Goal: Register for event/course

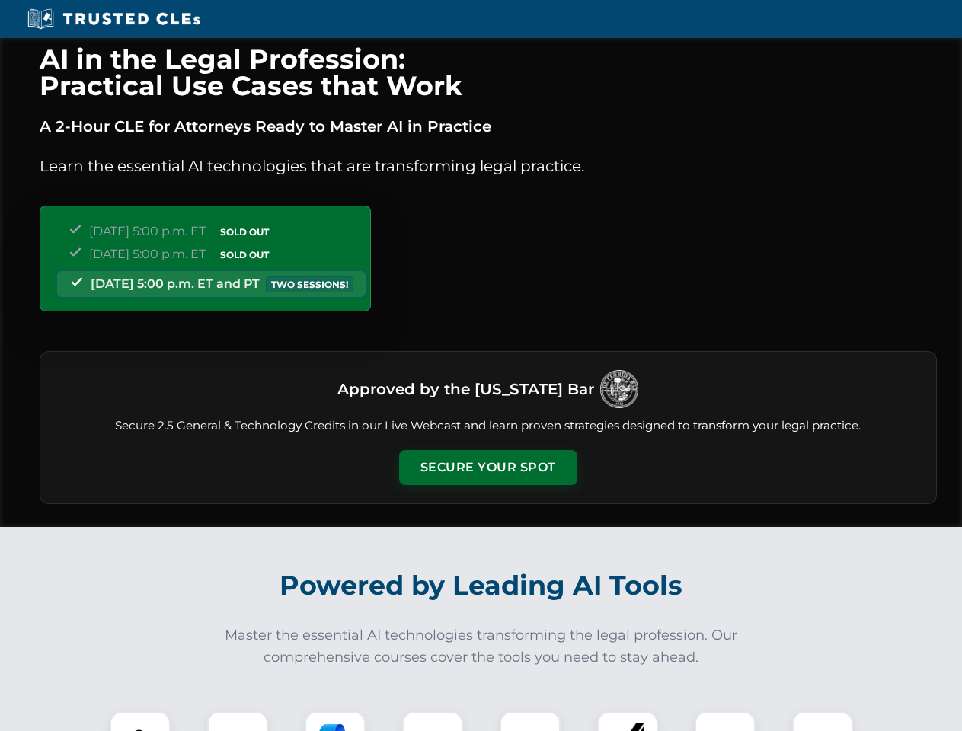
click at [488, 468] on button "Secure Your Spot" at bounding box center [488, 467] width 178 height 35
click at [140, 721] on img at bounding box center [140, 742] width 44 height 44
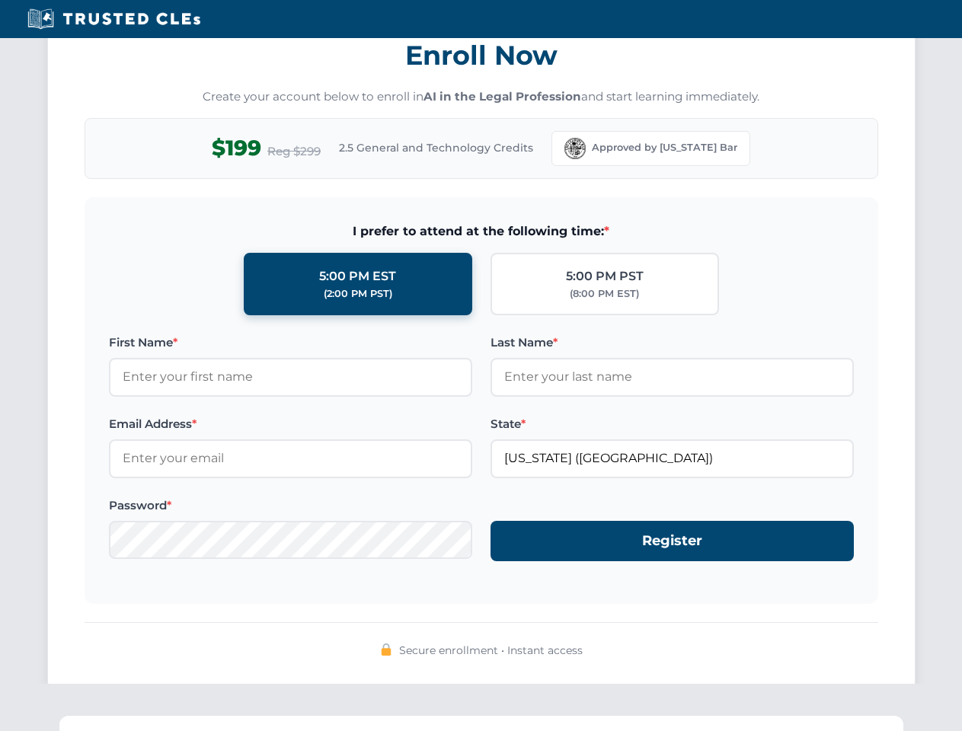
scroll to position [1495, 0]
